Goal: Book appointment/travel/reservation

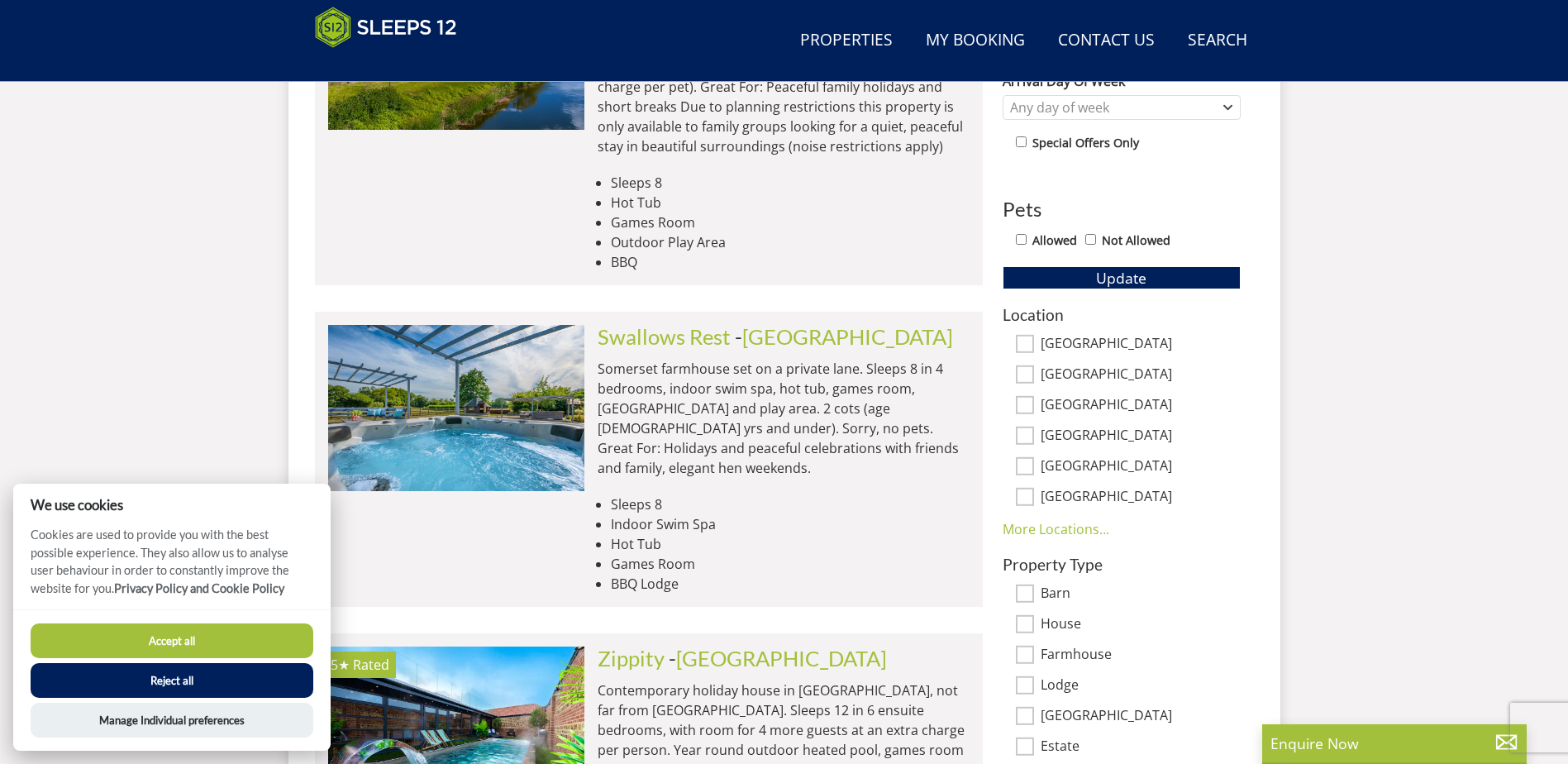
scroll to position [924, 0]
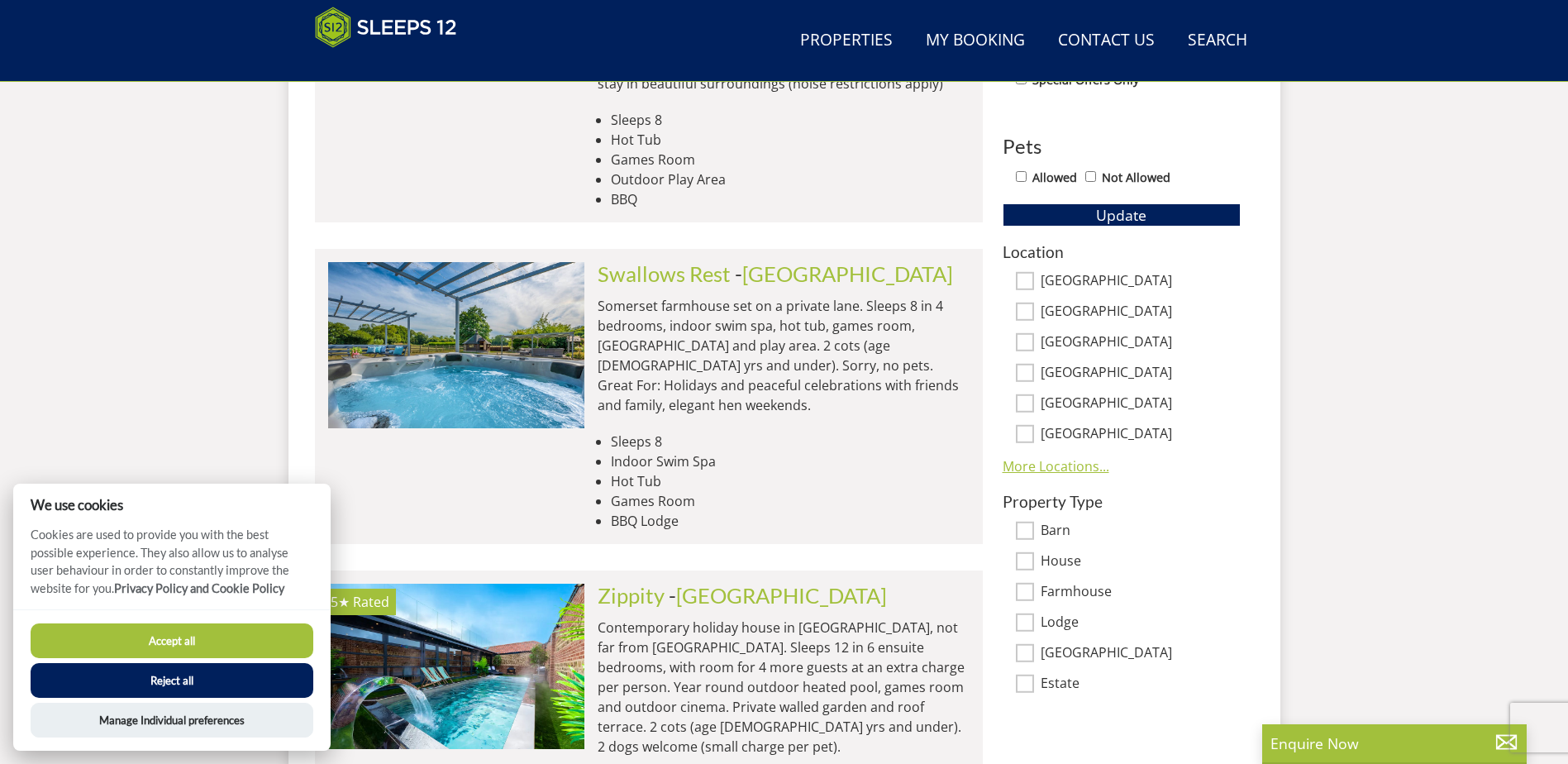
click at [1032, 467] on link "More Locations..." at bounding box center [1055, 466] width 106 height 18
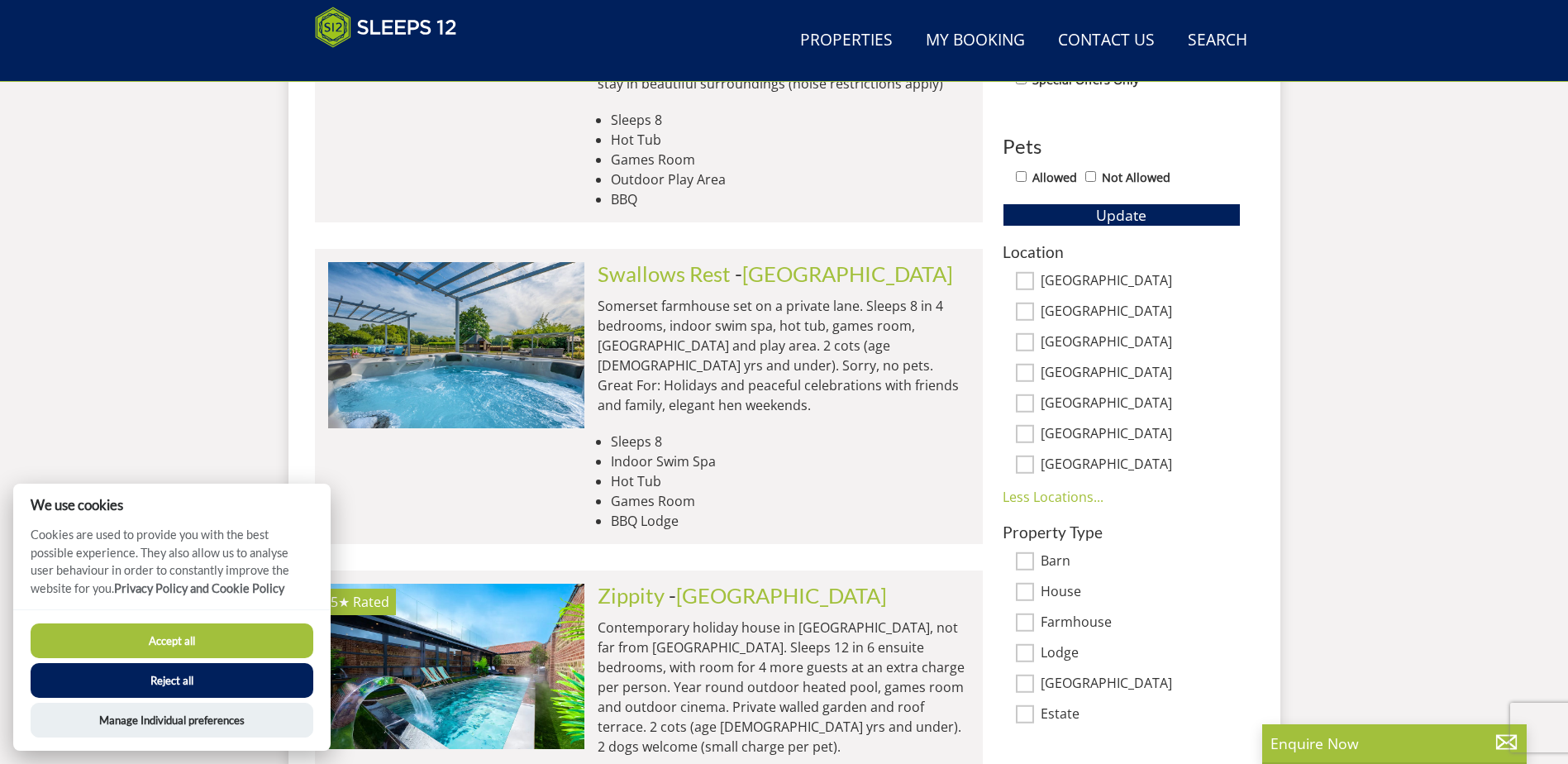
click at [1022, 341] on input "Wiltshire" at bounding box center [1025, 342] width 18 height 18
checkbox input "true"
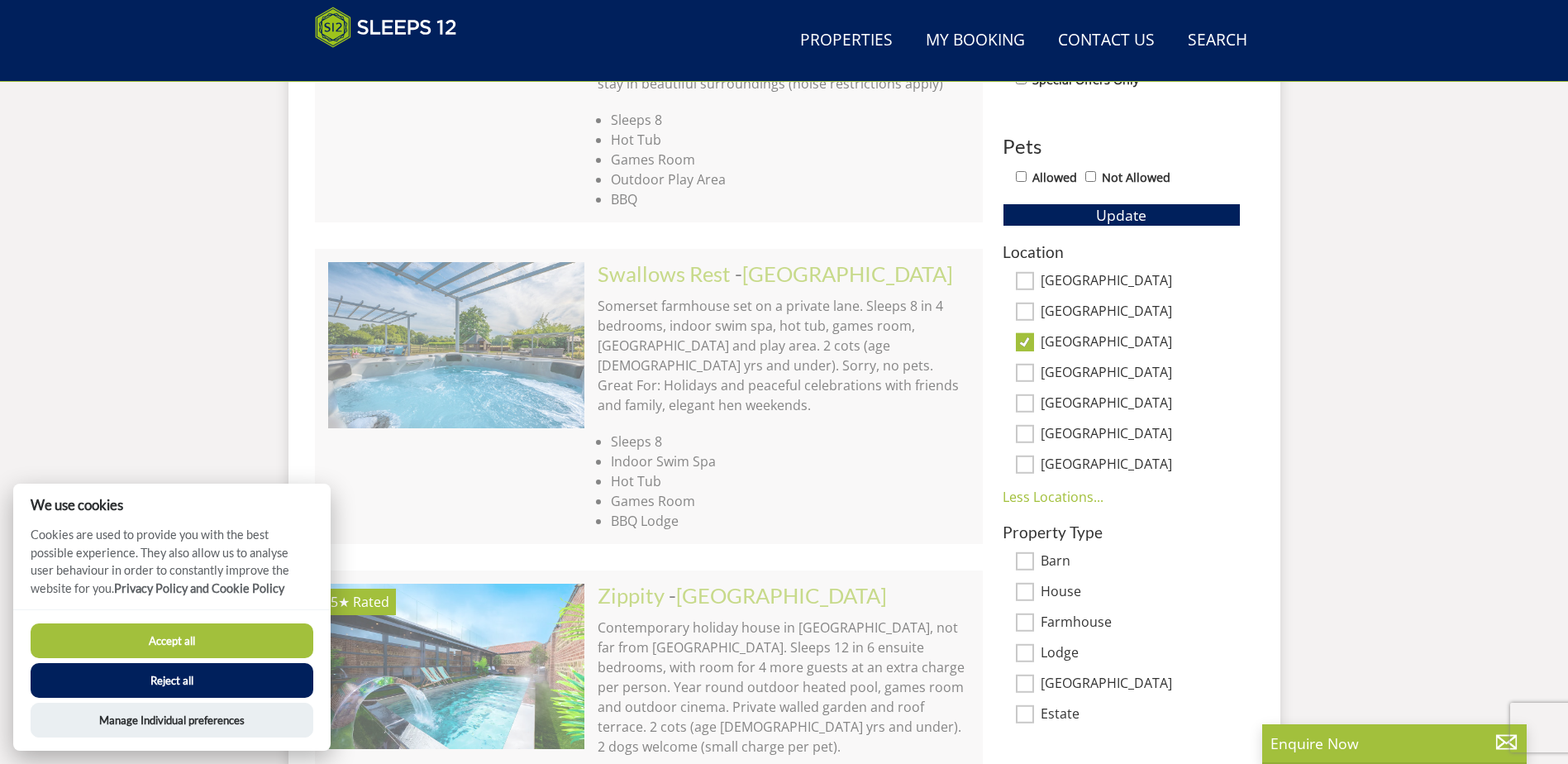
click at [1018, 374] on input "[GEOGRAPHIC_DATA]" at bounding box center [1025, 373] width 18 height 18
checkbox input "true"
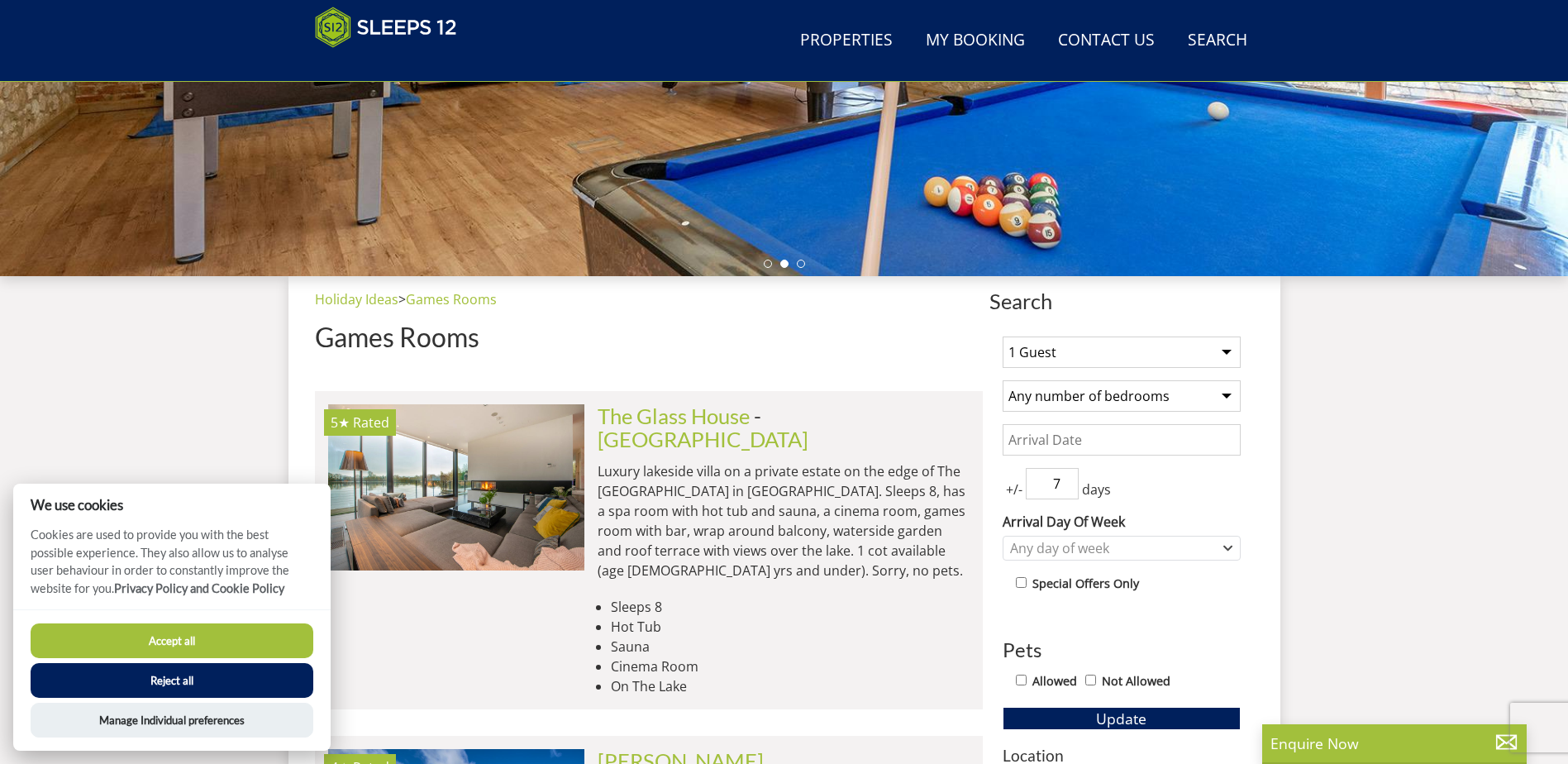
scroll to position [428, 0]
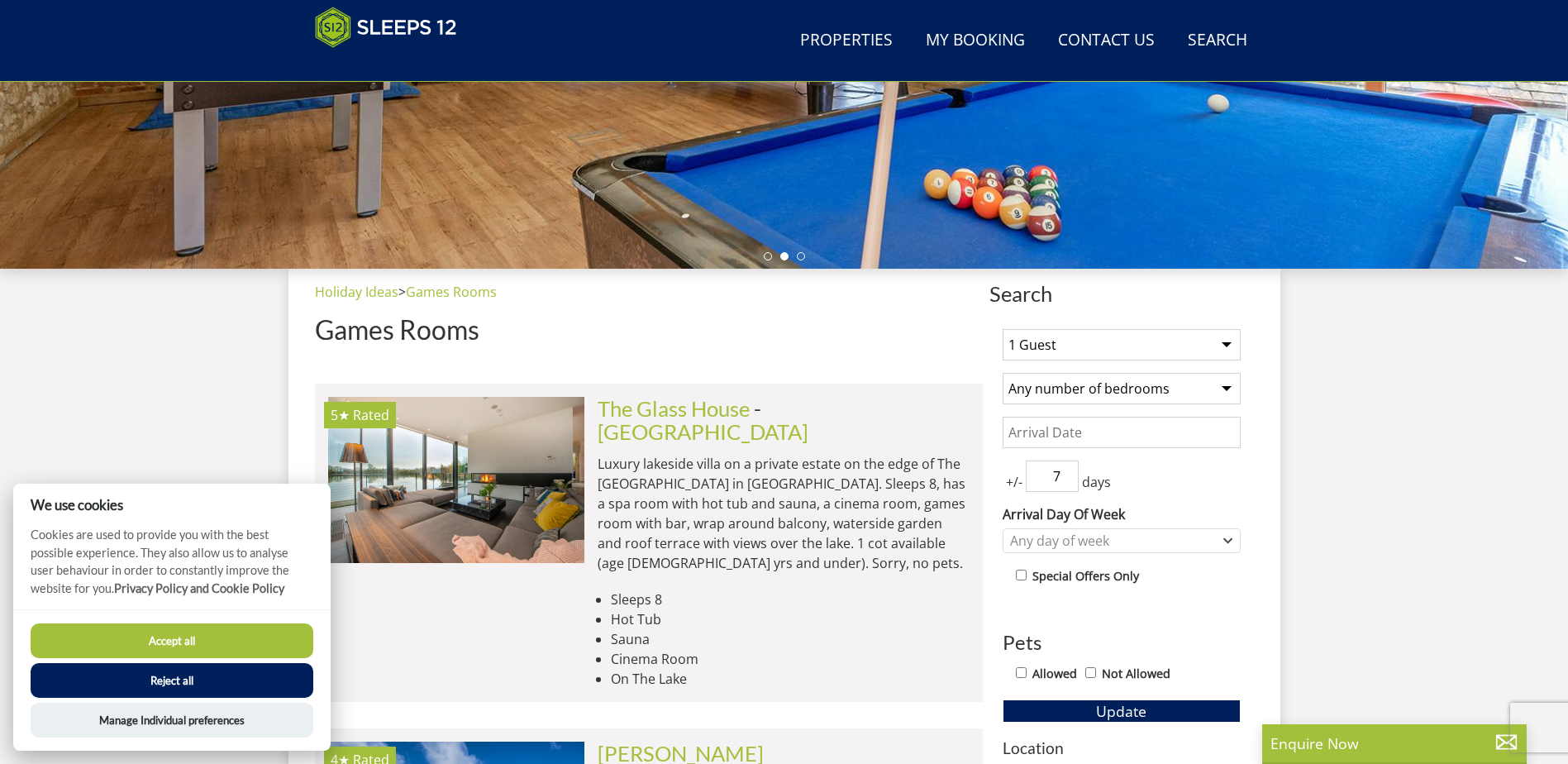
click at [1104, 341] on select "1 Guest 2 Guests 3 Guests 4 Guests 5 Guests 6 Guests 7 Guests 8 Guests 9 Guests…" at bounding box center [1121, 345] width 238 height 32
select select "12"
click at [1002, 329] on select "1 Guest 2 Guests 3 Guests 4 Guests 5 Guests 6 Guests 7 Guests 8 Guests 9 Guests…" at bounding box center [1121, 345] width 238 height 32
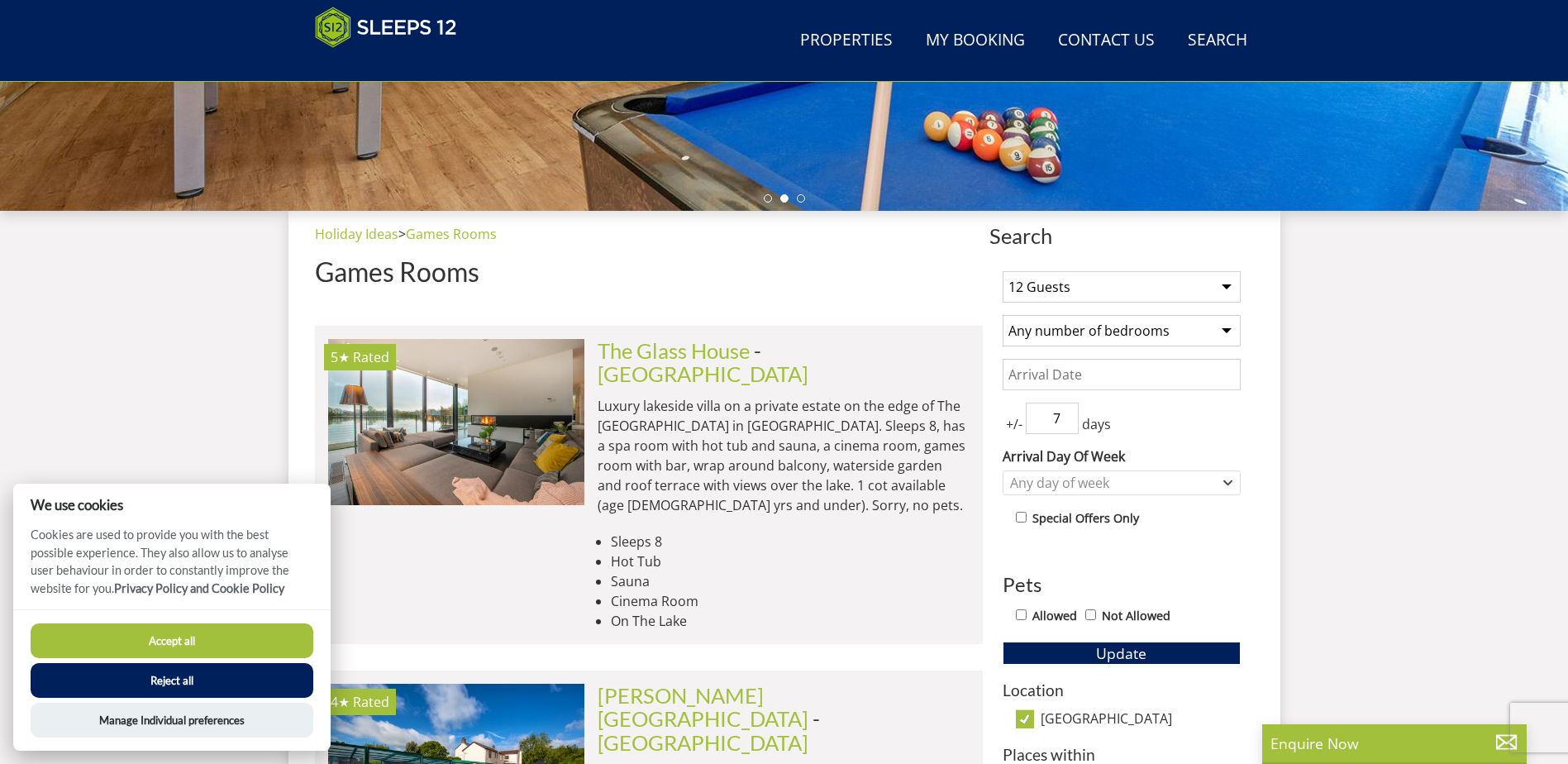
scroll to position [593, 0]
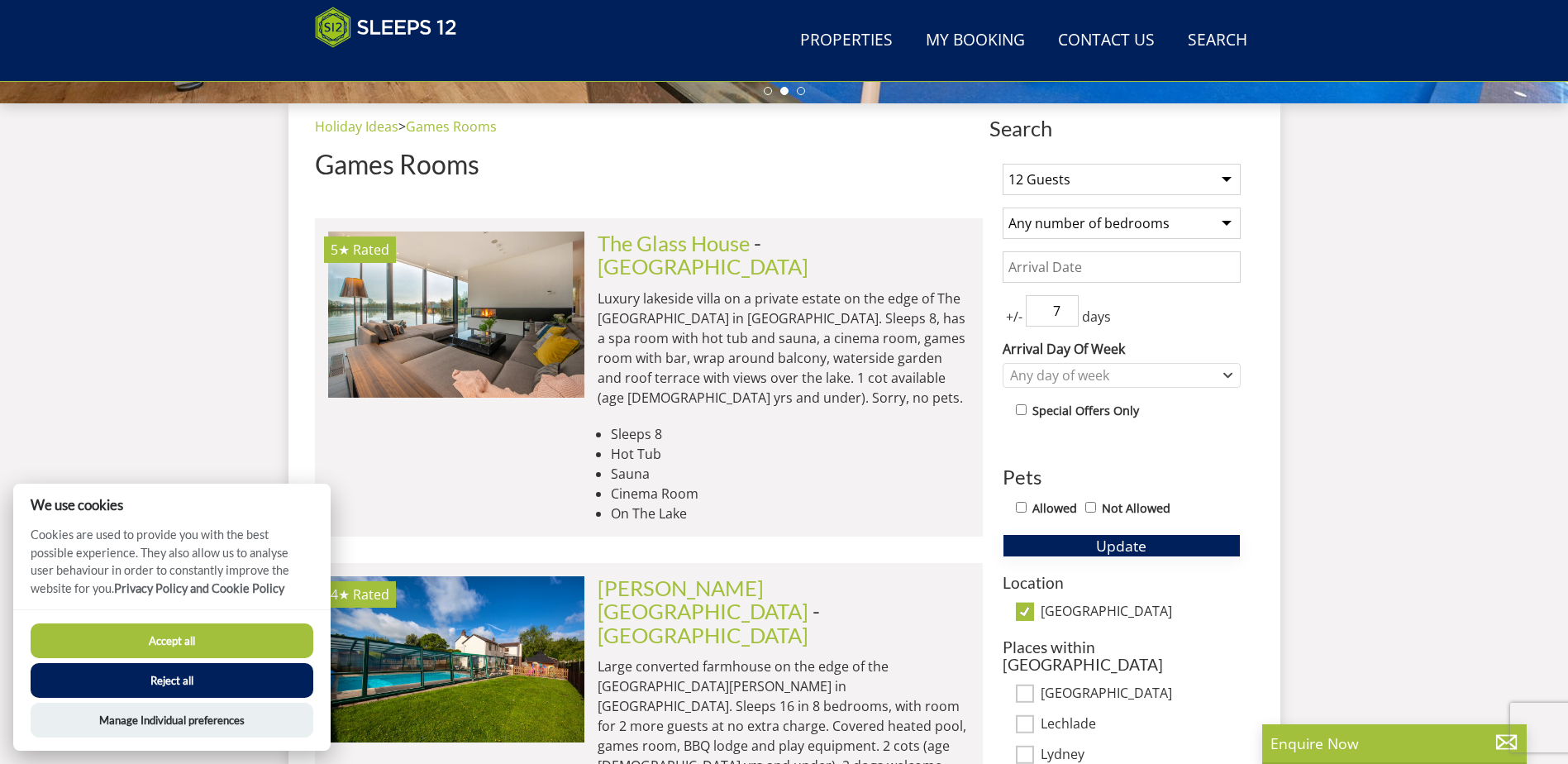
click at [1107, 547] on span "Update" at bounding box center [1121, 546] width 50 height 20
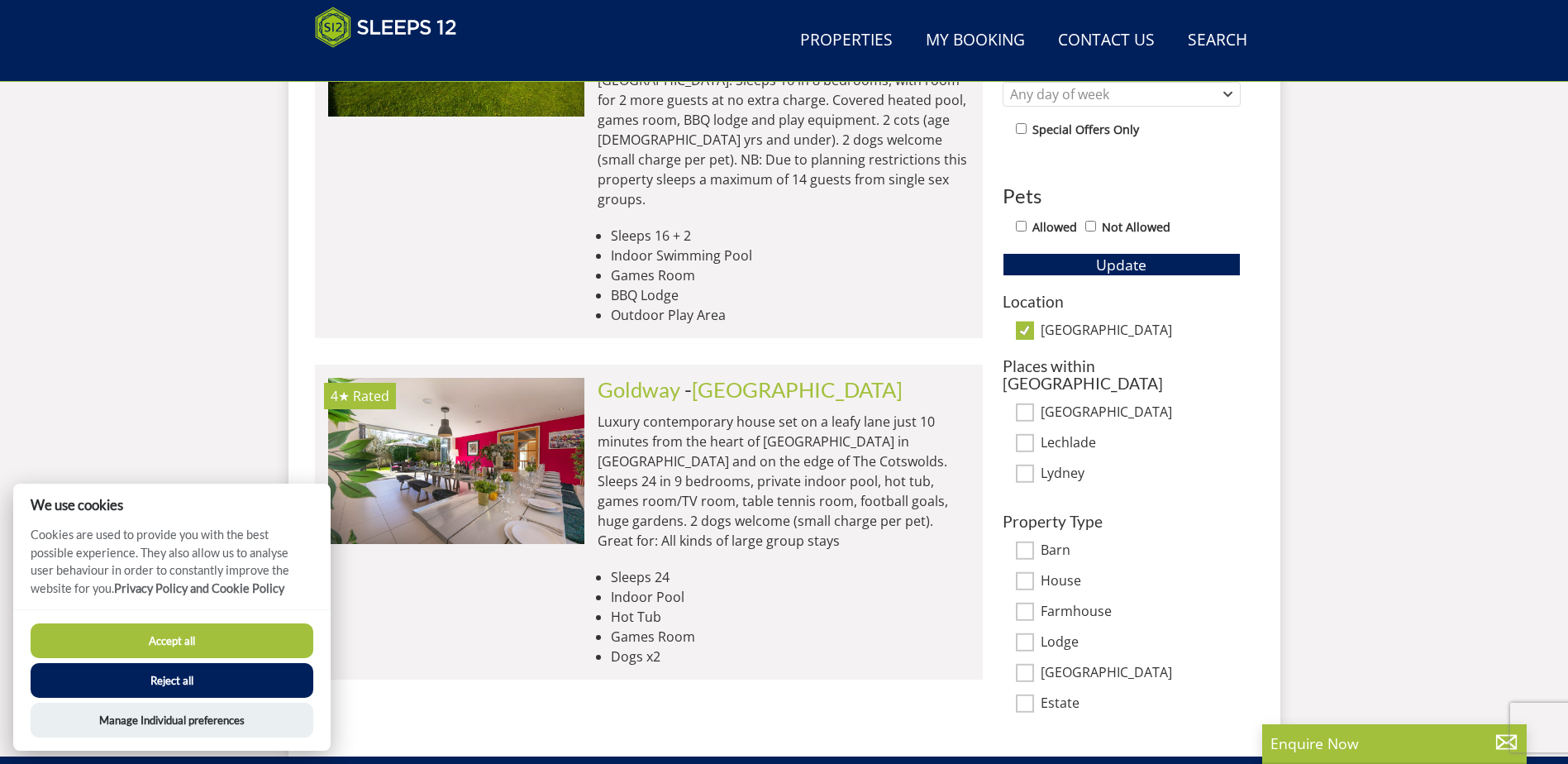
scroll to position [563, 0]
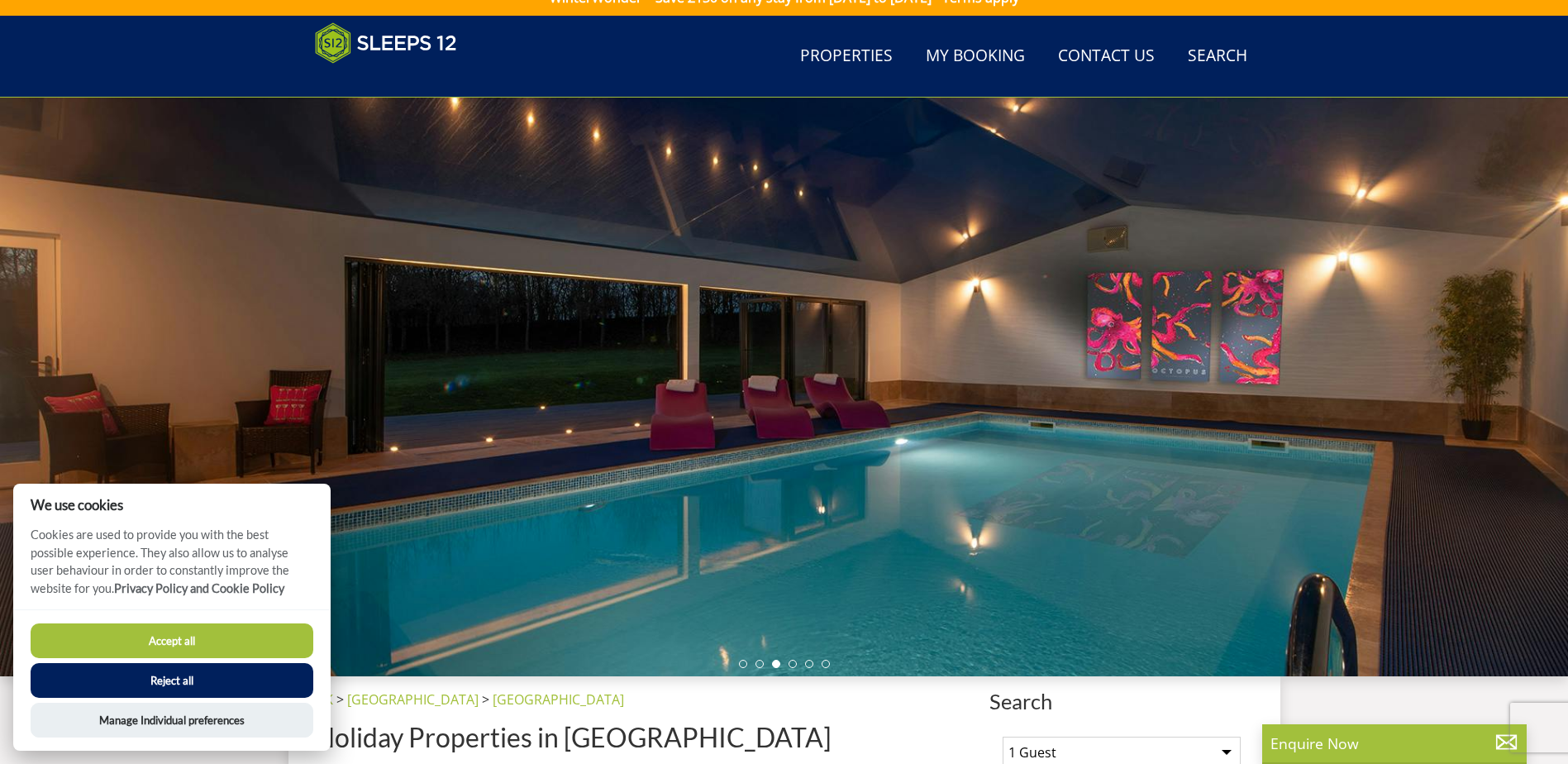
scroll to position [180, 0]
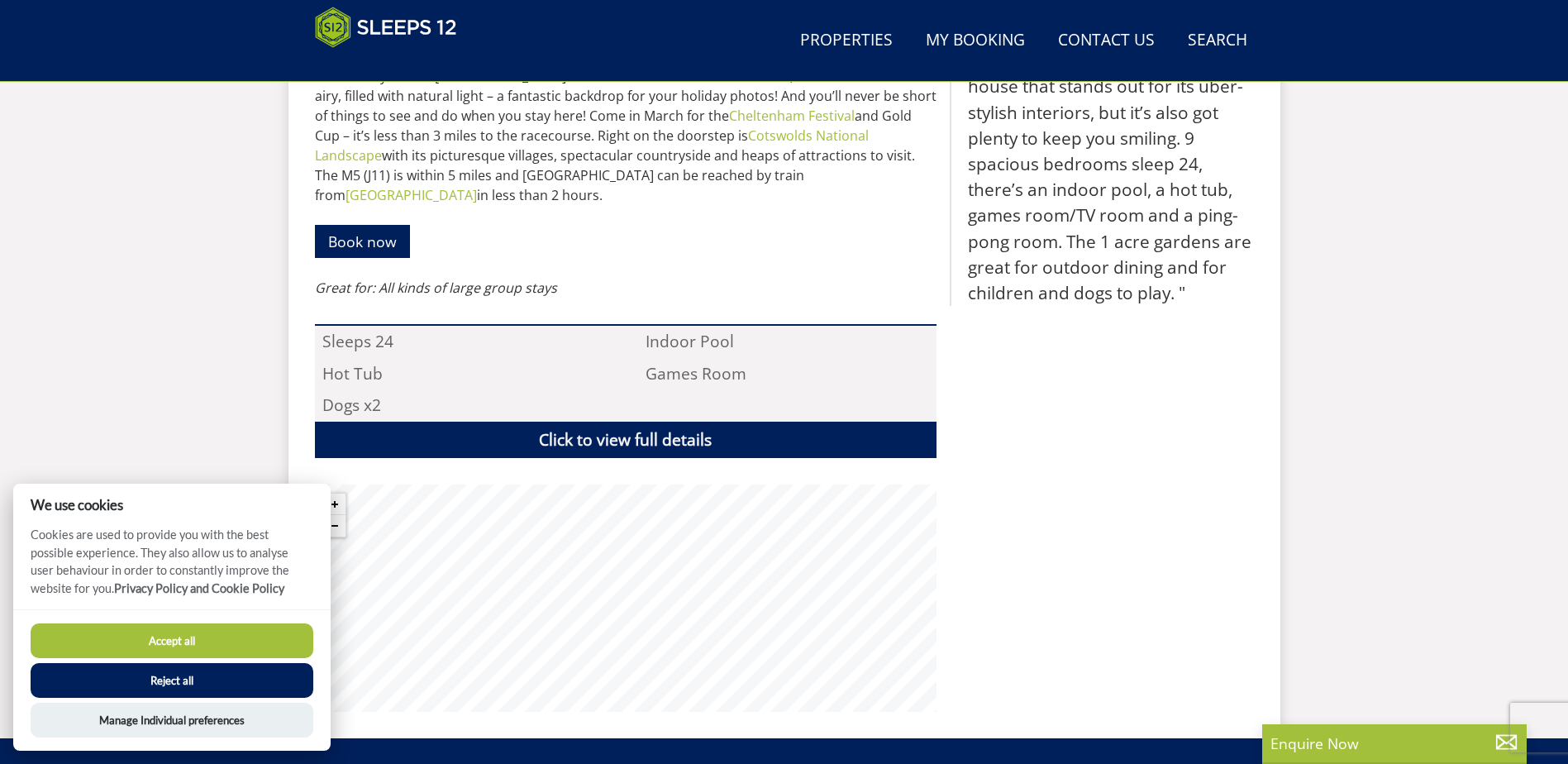
scroll to position [1090, 0]
